Goal: Task Accomplishment & Management: Complete application form

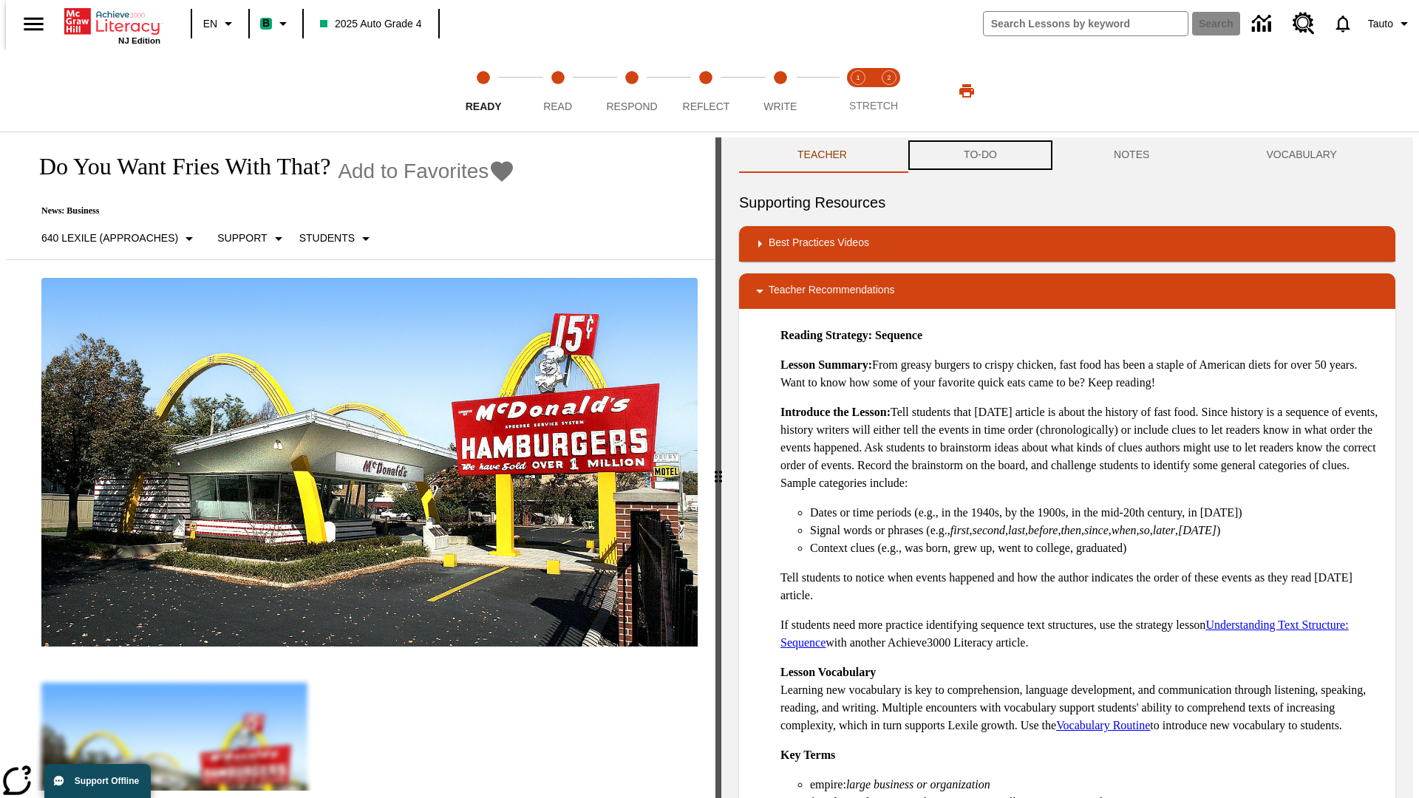
click at [979, 155] on button "TO-DO" at bounding box center [980, 154] width 150 height 35
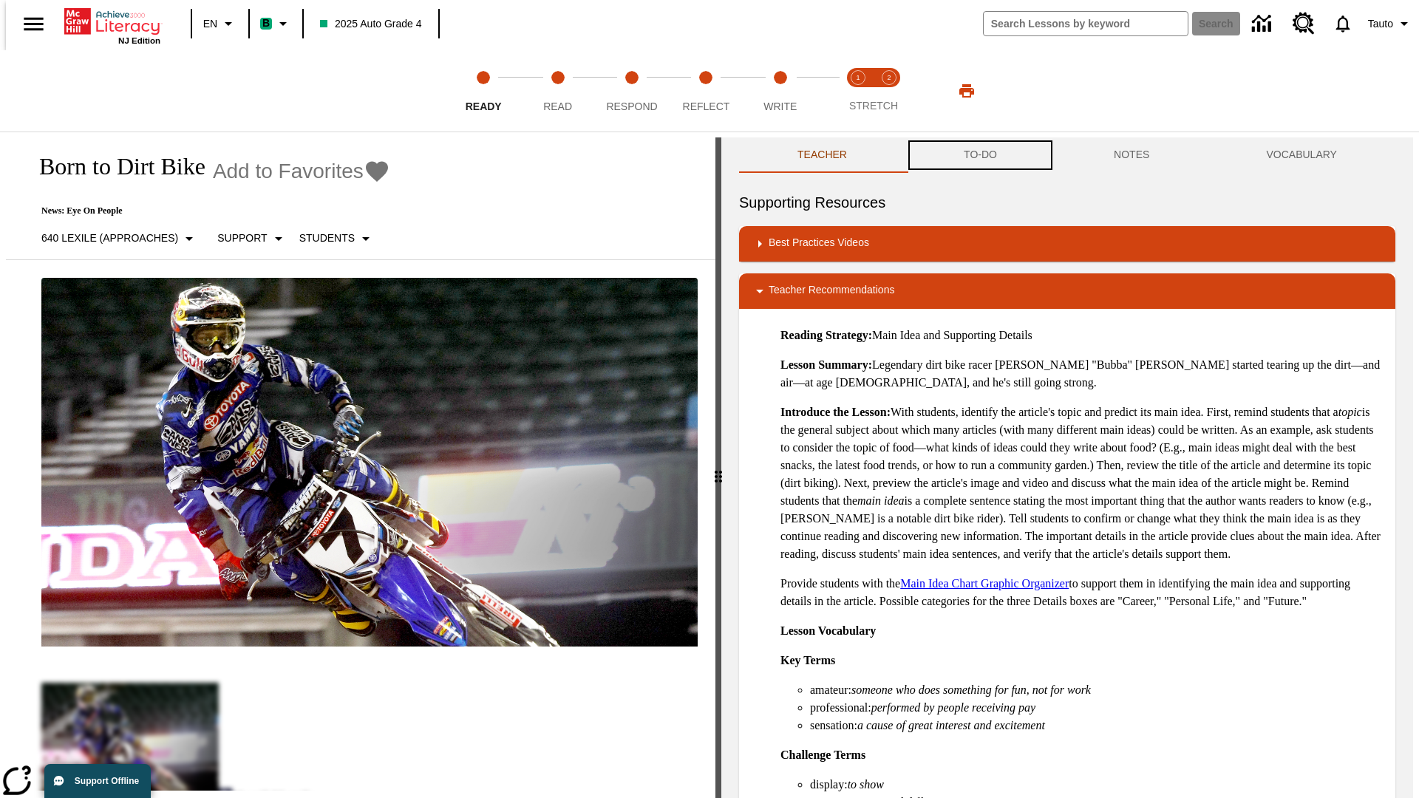
click at [979, 155] on button "TO-DO" at bounding box center [980, 154] width 150 height 35
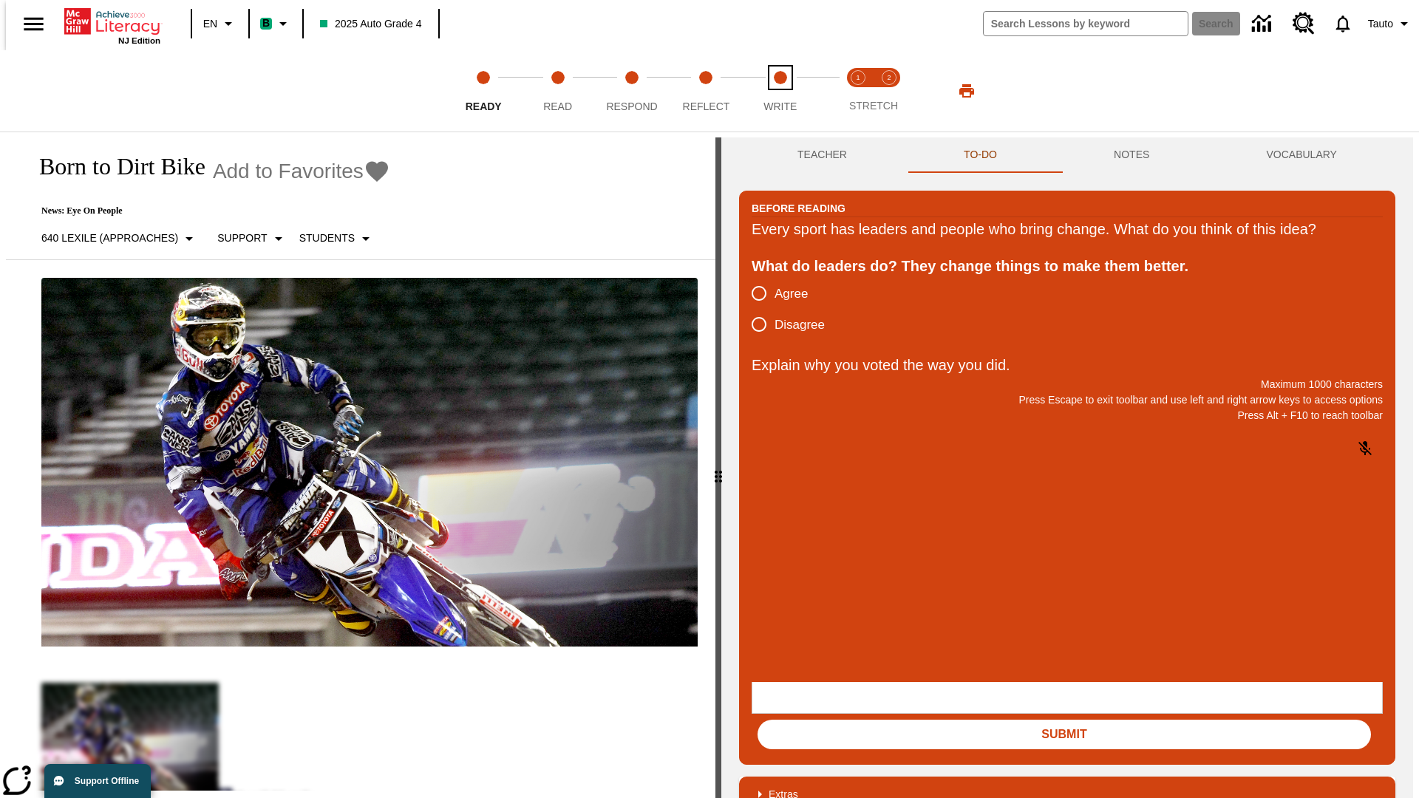
click at [780, 91] on span "Write" at bounding box center [779, 100] width 33 height 27
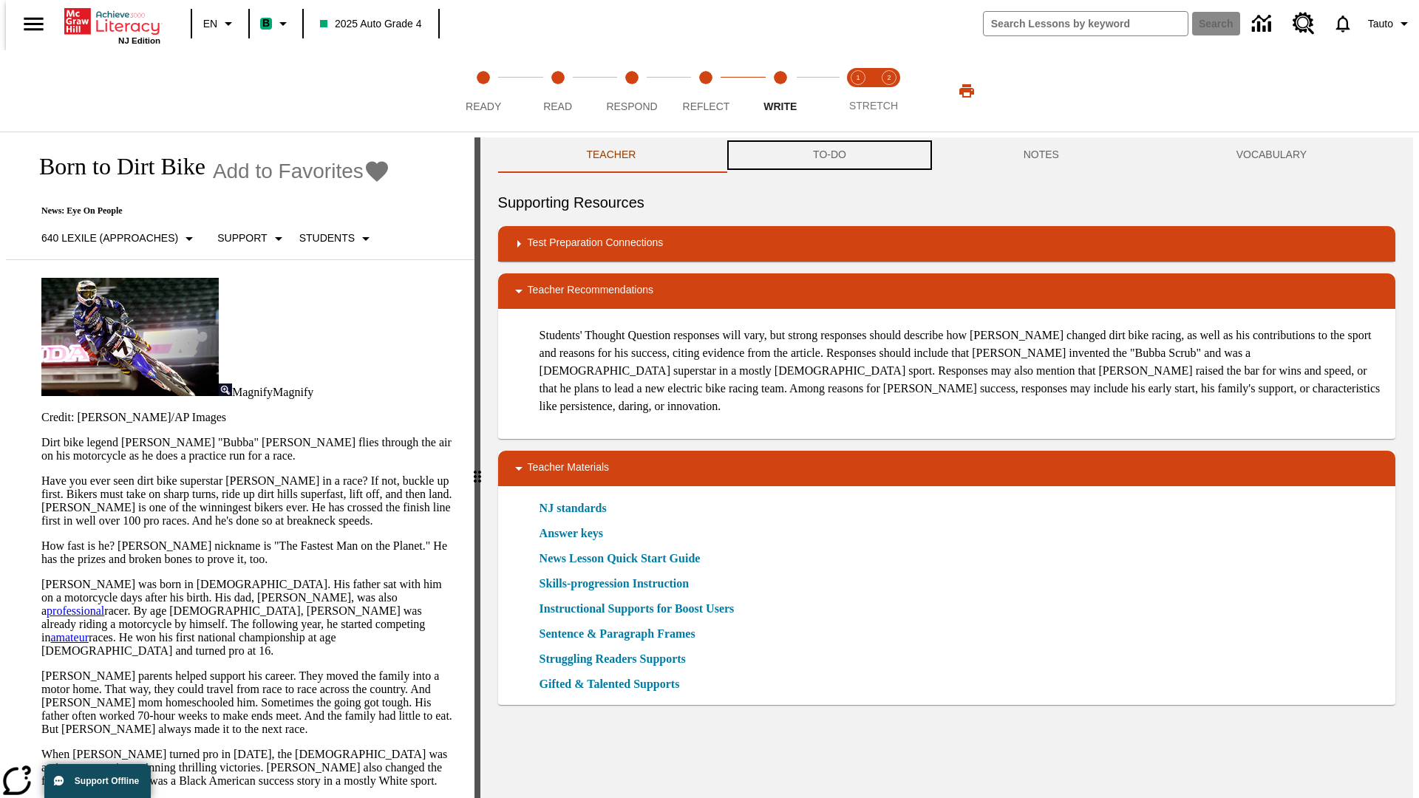
scroll to position [1, 0]
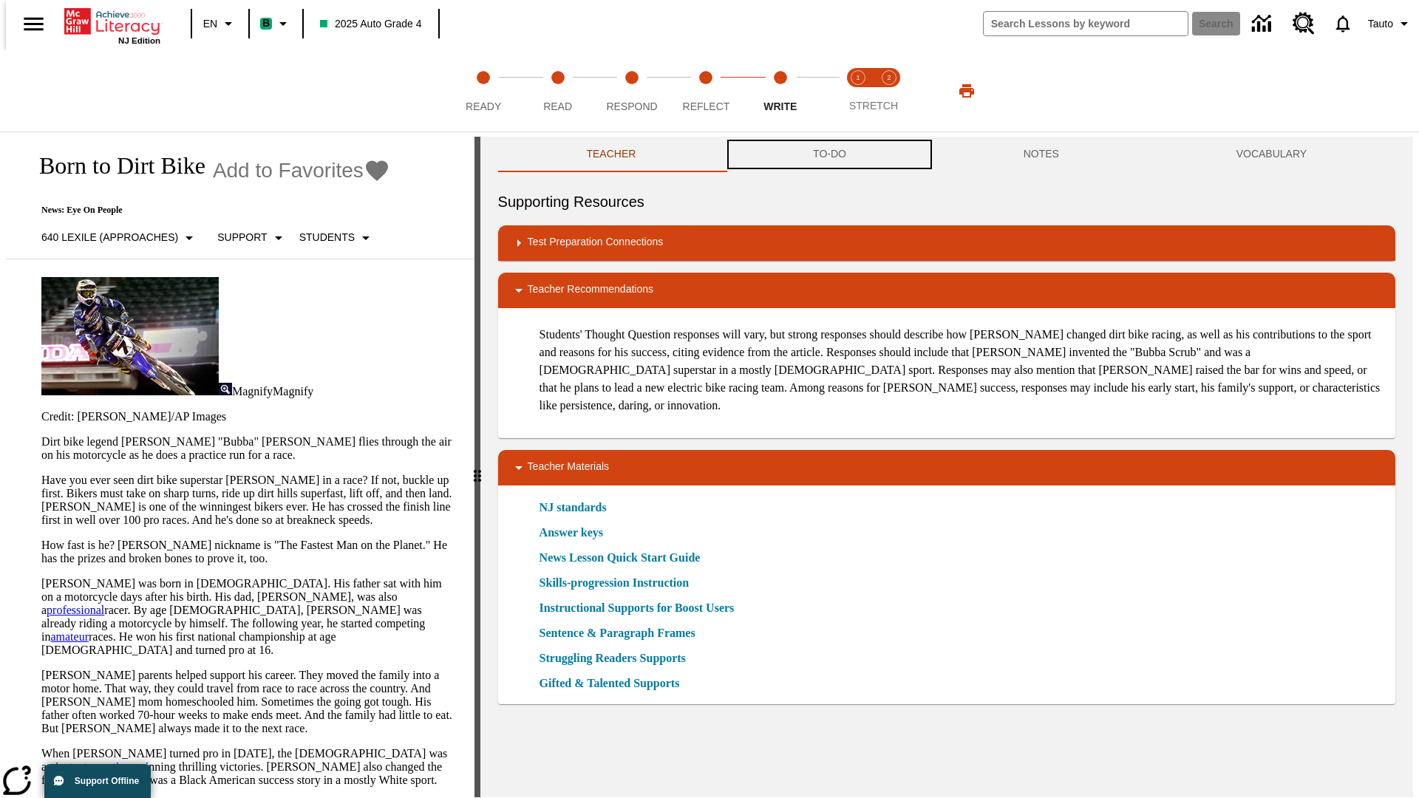
click at [828, 155] on button "TO-DO" at bounding box center [829, 154] width 211 height 35
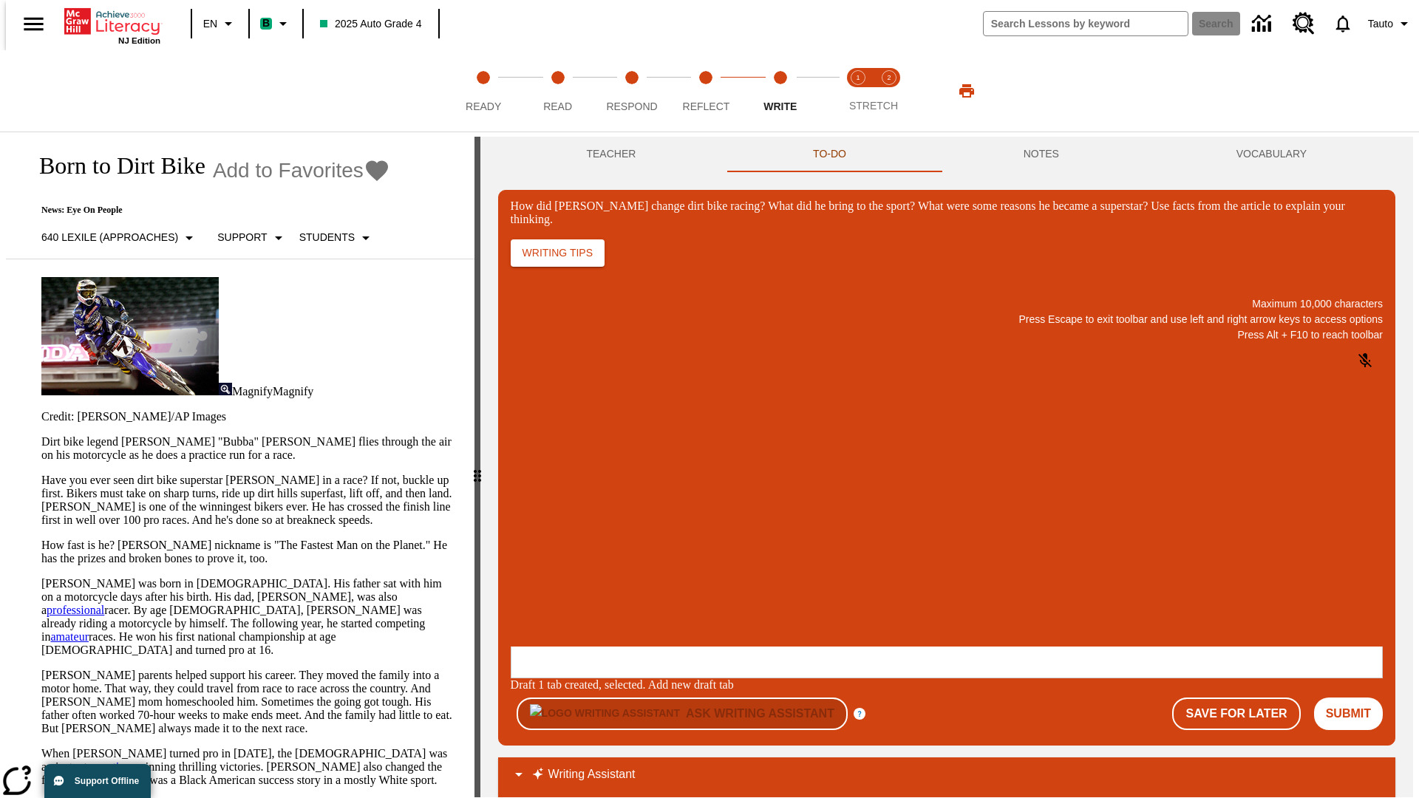
scroll to position [0, 0]
click at [1244, 698] on button "Save For Later" at bounding box center [1236, 714] width 128 height 33
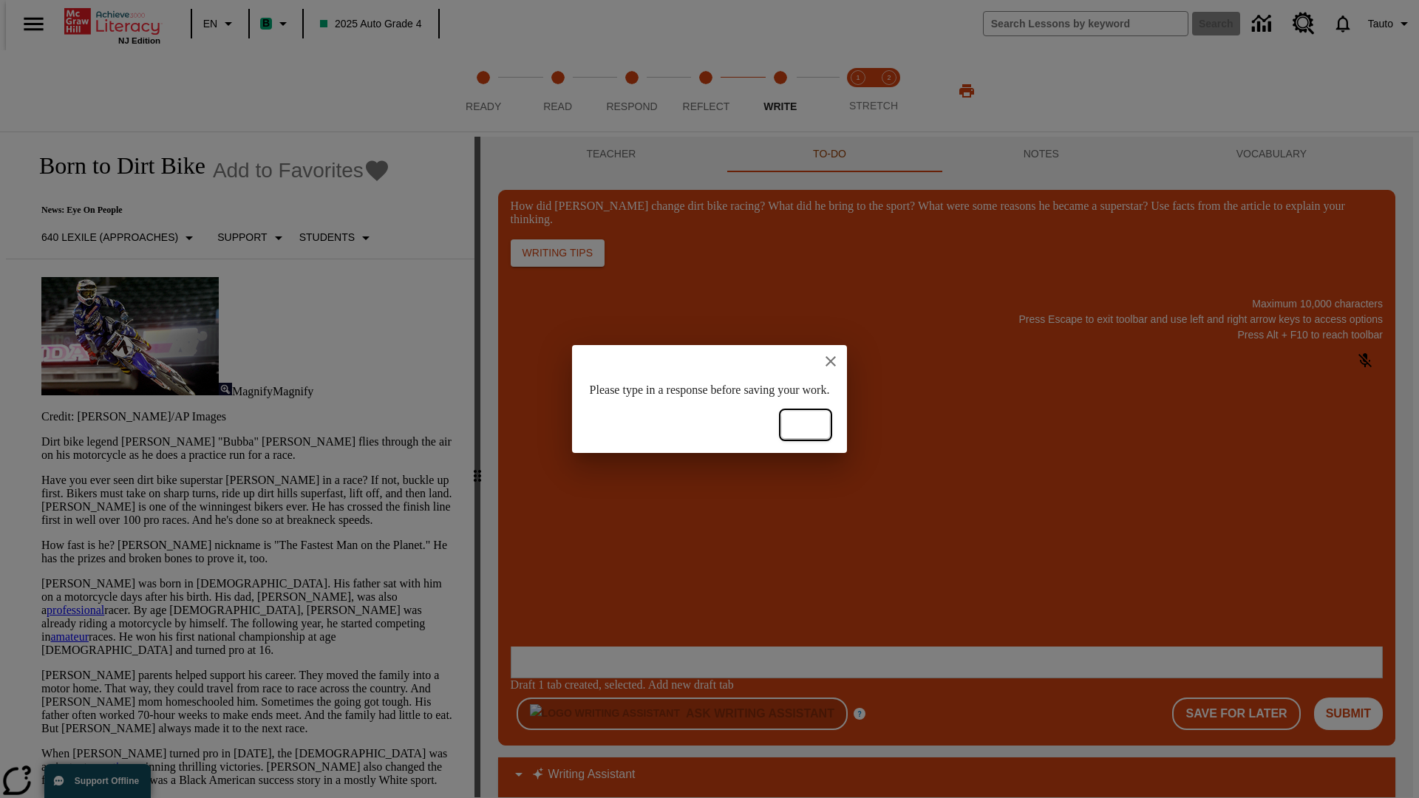
click at [829, 425] on button "Ok" at bounding box center [805, 425] width 47 height 27
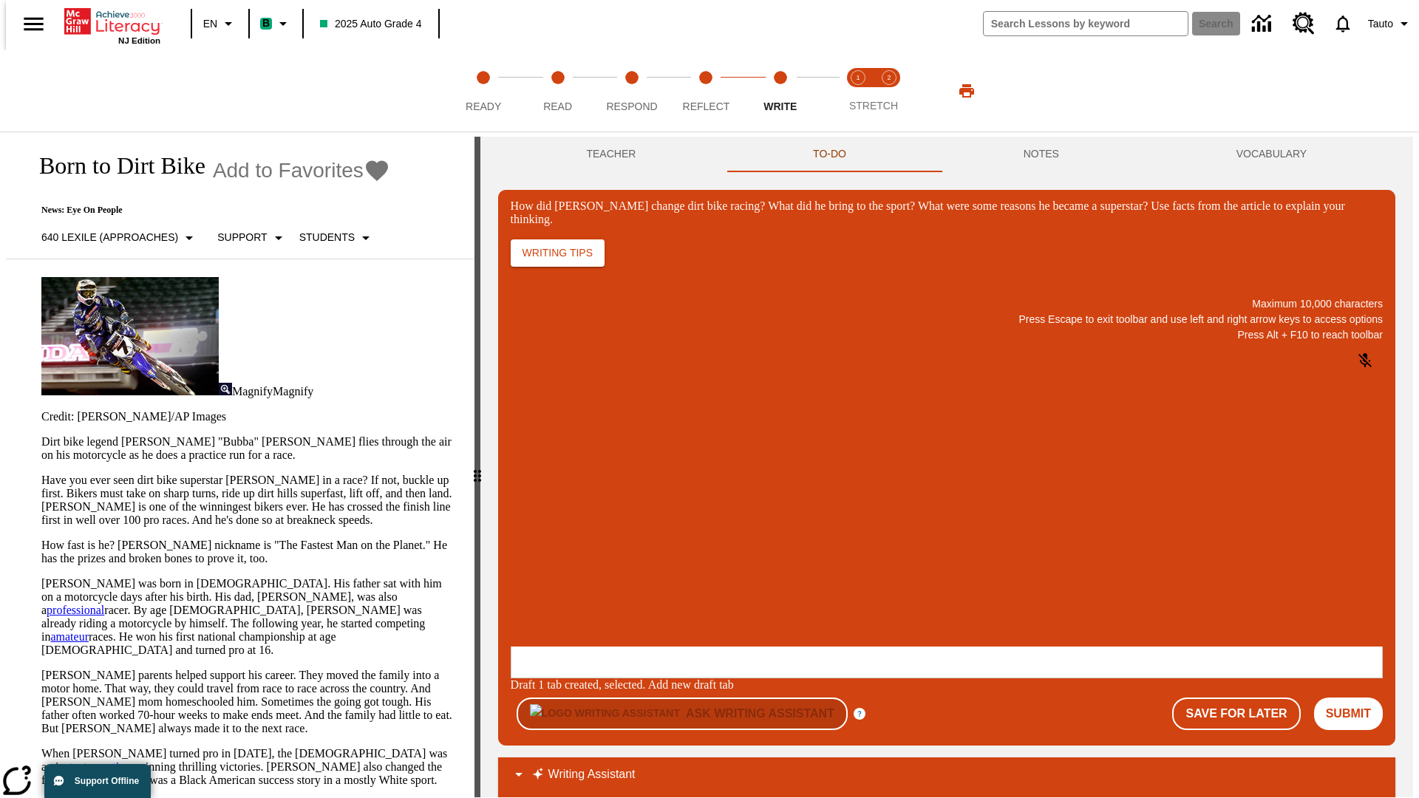
click at [726, 552] on p "How did Stewart change dirt bike racing? What did he bring to the sport? What w…" at bounding box center [621, 550] width 210 height 13
click at [1244, 698] on button "Save For Later" at bounding box center [1236, 714] width 128 height 33
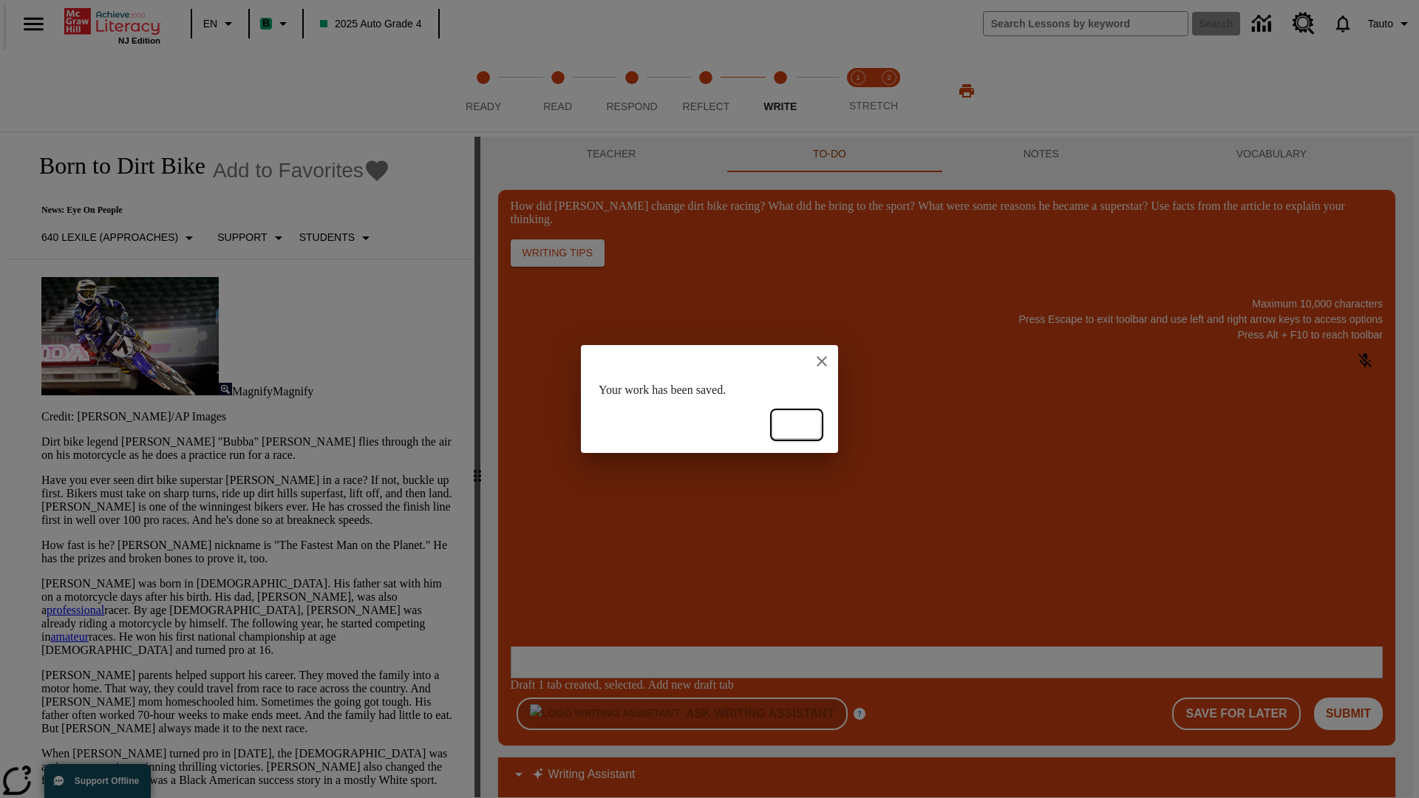
click at [797, 425] on button "Ok" at bounding box center [796, 425] width 47 height 27
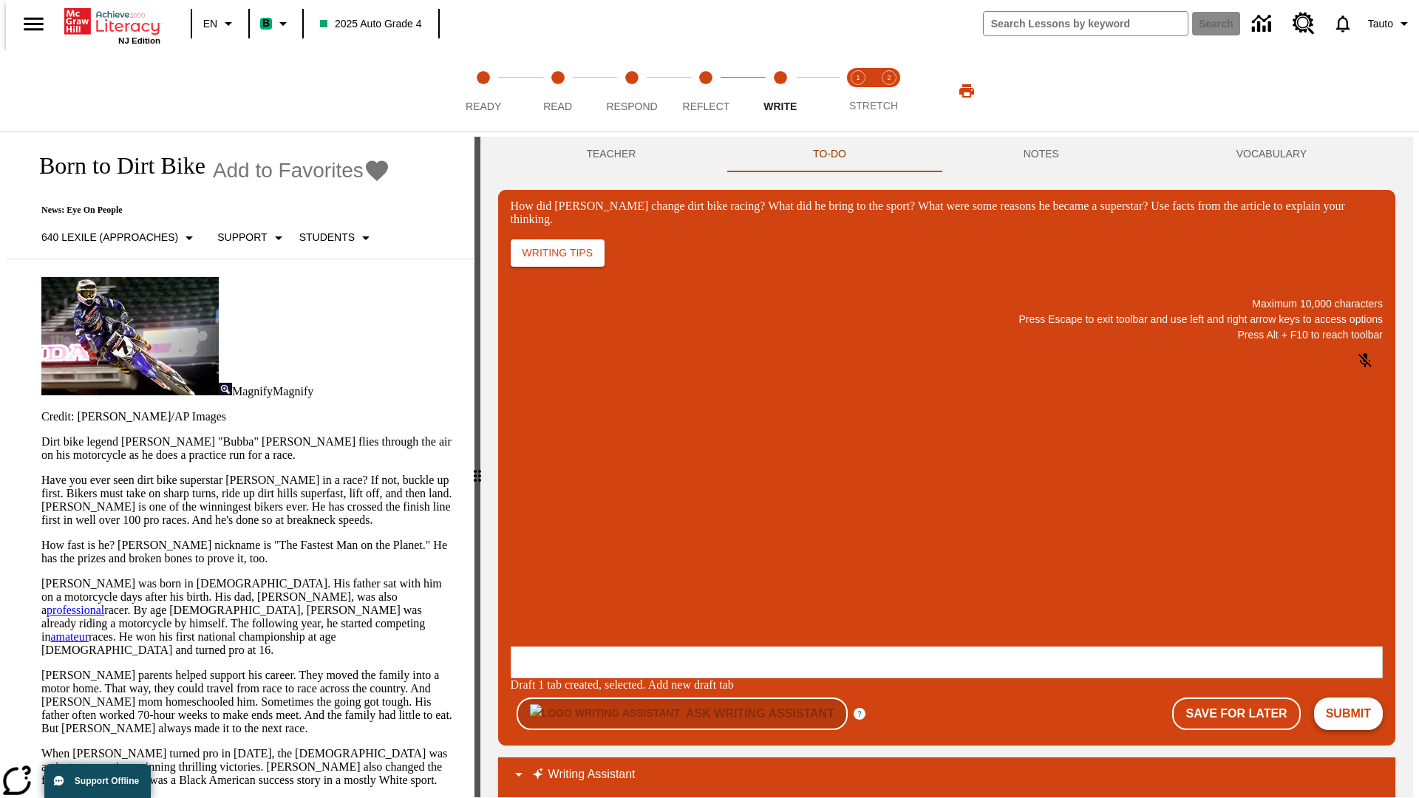
click at [1354, 698] on button "Submit" at bounding box center [1348, 714] width 69 height 33
